Goal: Task Accomplishment & Management: Use online tool/utility

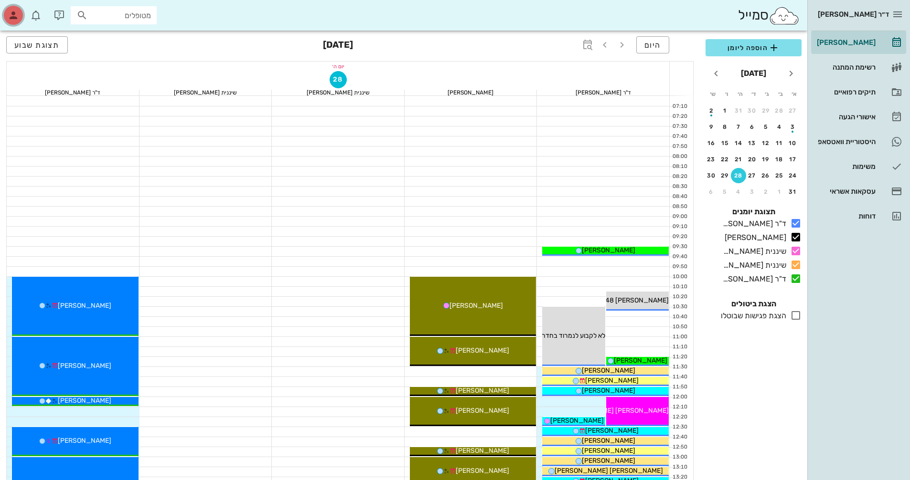
click at [15, 21] on div "button" at bounding box center [13, 15] width 19 height 19
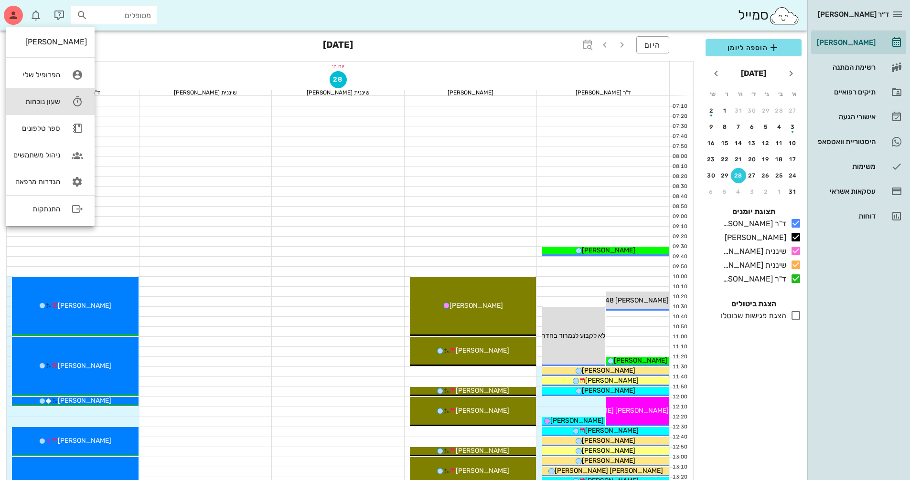
click at [65, 105] on link "שעון נוכחות" at bounding box center [50, 101] width 89 height 27
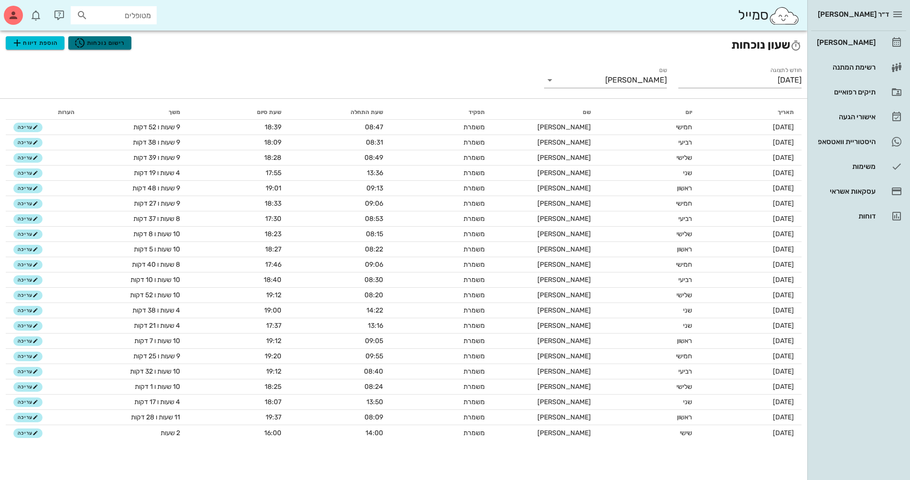
click at [111, 43] on span "רישום נוכחות" at bounding box center [99, 42] width 51 height 11
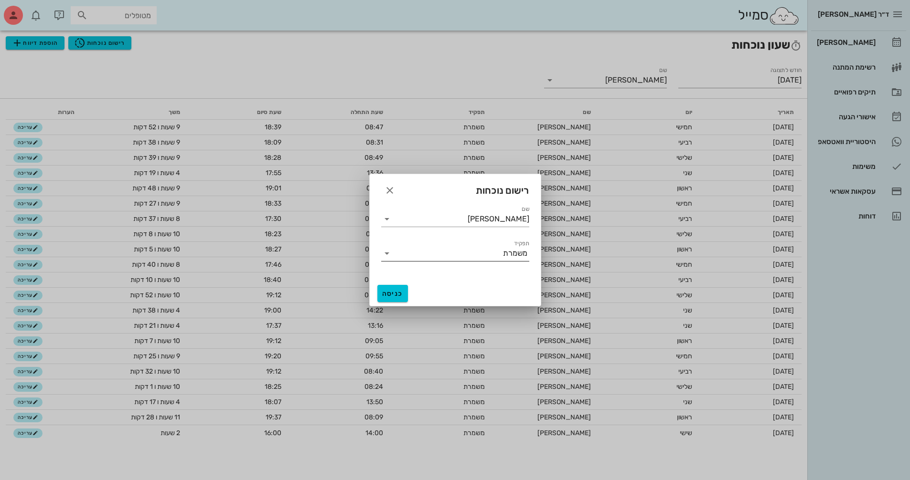
click at [499, 258] on input "תפקיד" at bounding box center [448, 253] width 108 height 15
click at [489, 227] on div "שם [PERSON_NAME]" at bounding box center [455, 219] width 148 height 15
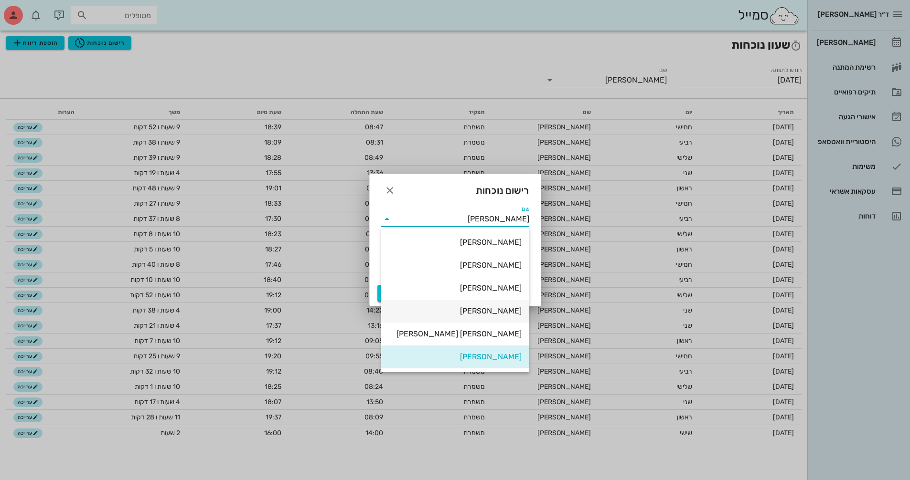
click at [514, 306] on div "[PERSON_NAME]" at bounding box center [455, 311] width 133 height 21
type input "[PERSON_NAME]"
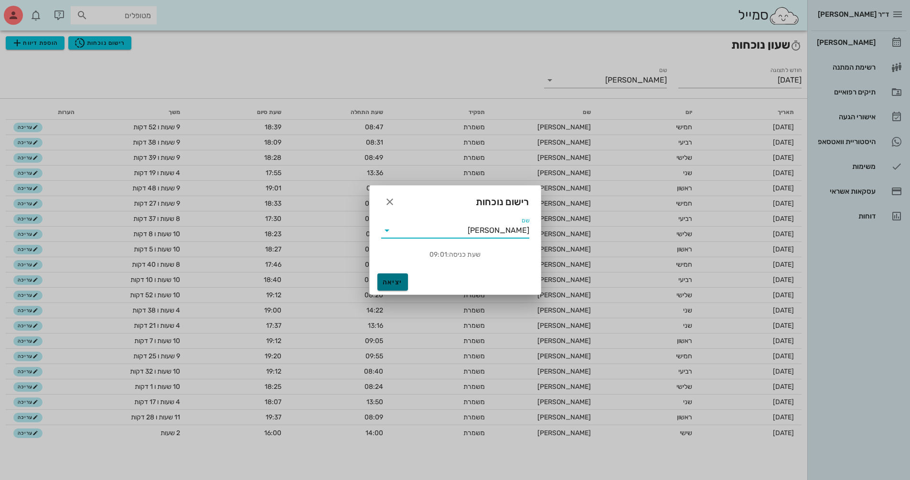
click at [402, 278] on span "יציאה" at bounding box center [392, 282] width 23 height 8
